Goal: Task Accomplishment & Management: Complete application form

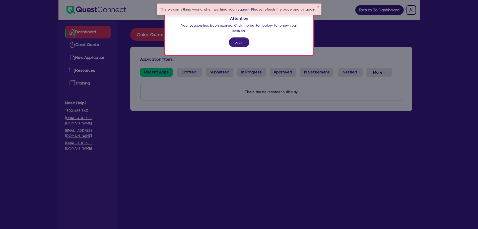
scroll to position [20, 0]
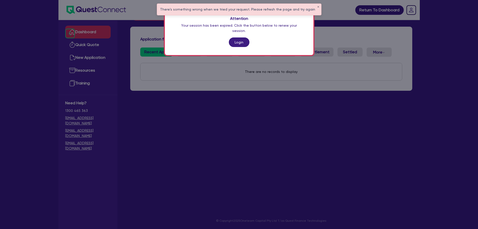
click at [363, 139] on div "Attention Your session has been expired. Click the button below to renew your s…" at bounding box center [239, 114] width 478 height 229
click at [248, 39] on link "Login" at bounding box center [239, 42] width 21 height 10
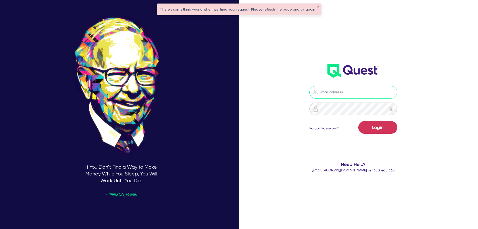
type input "[PERSON_NAME][EMAIL_ADDRESS][PERSON_NAME][DOMAIN_NAME]"
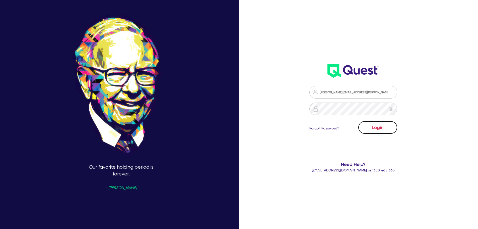
click at [396, 126] on button "Login" at bounding box center [378, 127] width 39 height 13
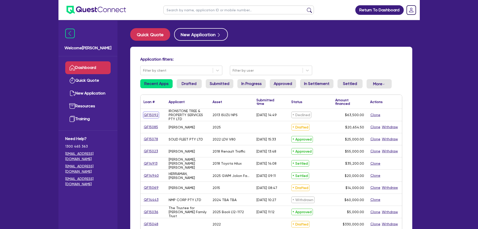
click at [153, 115] on link "QF15092" at bounding box center [151, 115] width 15 height 6
select select "CARS_AND_LIGHT_TRUCKS"
select select "LIGHT_TRUCKS"
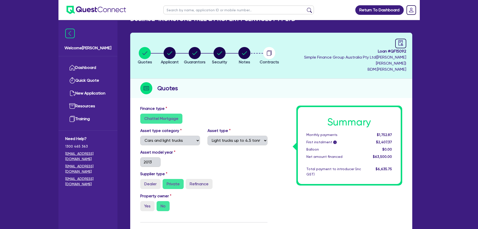
scroll to position [9, 0]
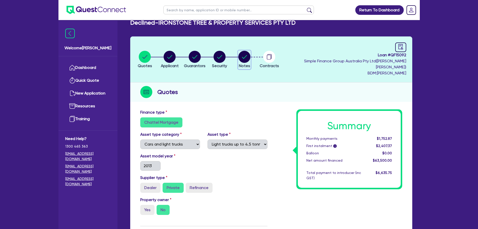
click at [249, 55] on circle "button" at bounding box center [245, 57] width 12 height 12
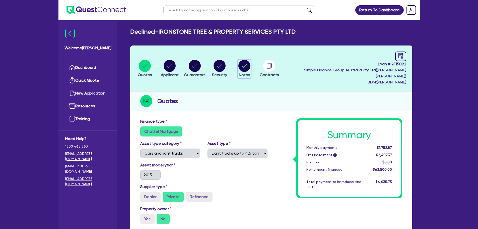
select select "Quest Finance - Own Book"
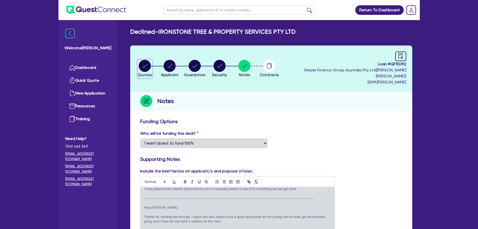
click at [145, 63] on circle "button" at bounding box center [145, 66] width 12 height 12
select select "CARS_AND_LIGHT_TRUCKS"
select select "LIGHT_TRUCKS"
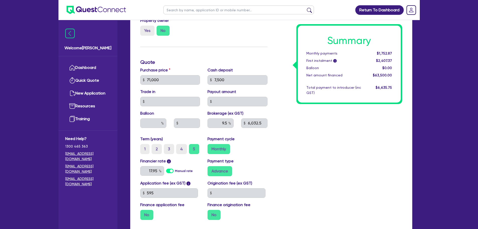
scroll to position [151, 0]
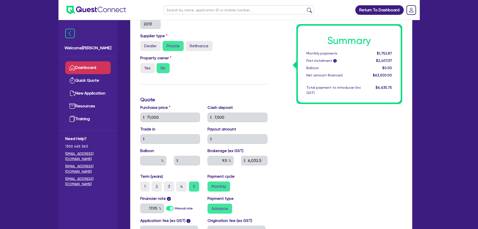
click at [82, 65] on link "Dashboard" at bounding box center [87, 67] width 45 height 13
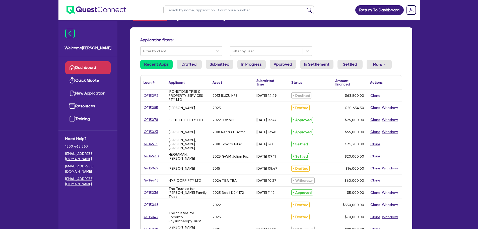
scroll to position [25, 0]
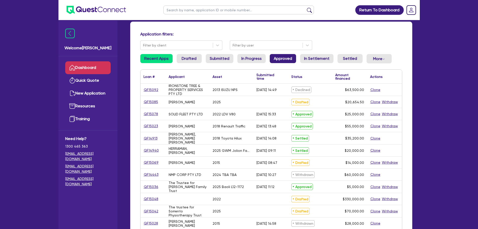
click at [287, 58] on link "Approved" at bounding box center [283, 58] width 26 height 9
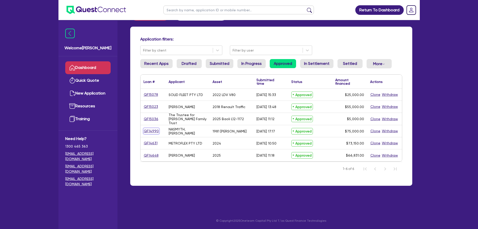
click at [151, 130] on link "QF14990" at bounding box center [152, 131] width 16 height 6
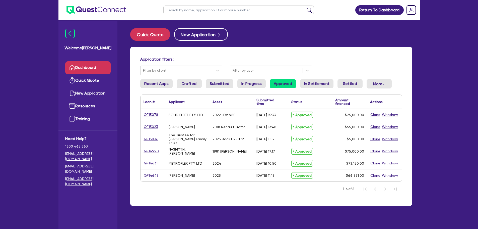
select select "PRIMARY_ASSETS"
select select "HEAVY_TRUCKS"
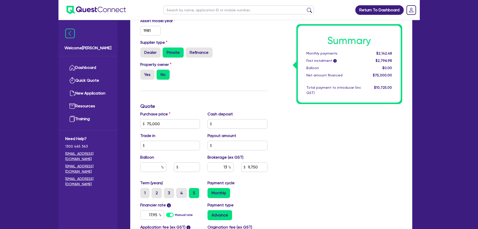
scroll to position [176, 0]
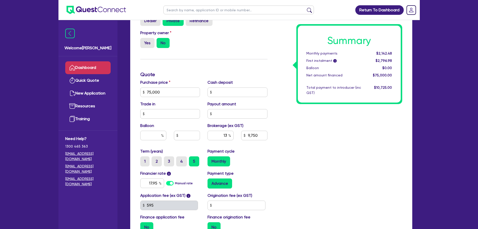
click at [93, 70] on link "Dashboard" at bounding box center [87, 67] width 45 height 13
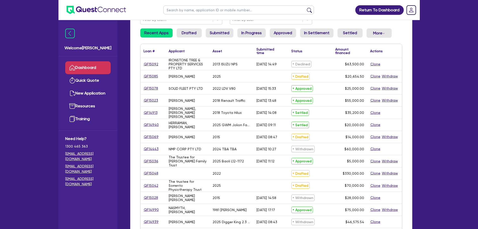
scroll to position [50, 0]
